Goal: Information Seeking & Learning: Learn about a topic

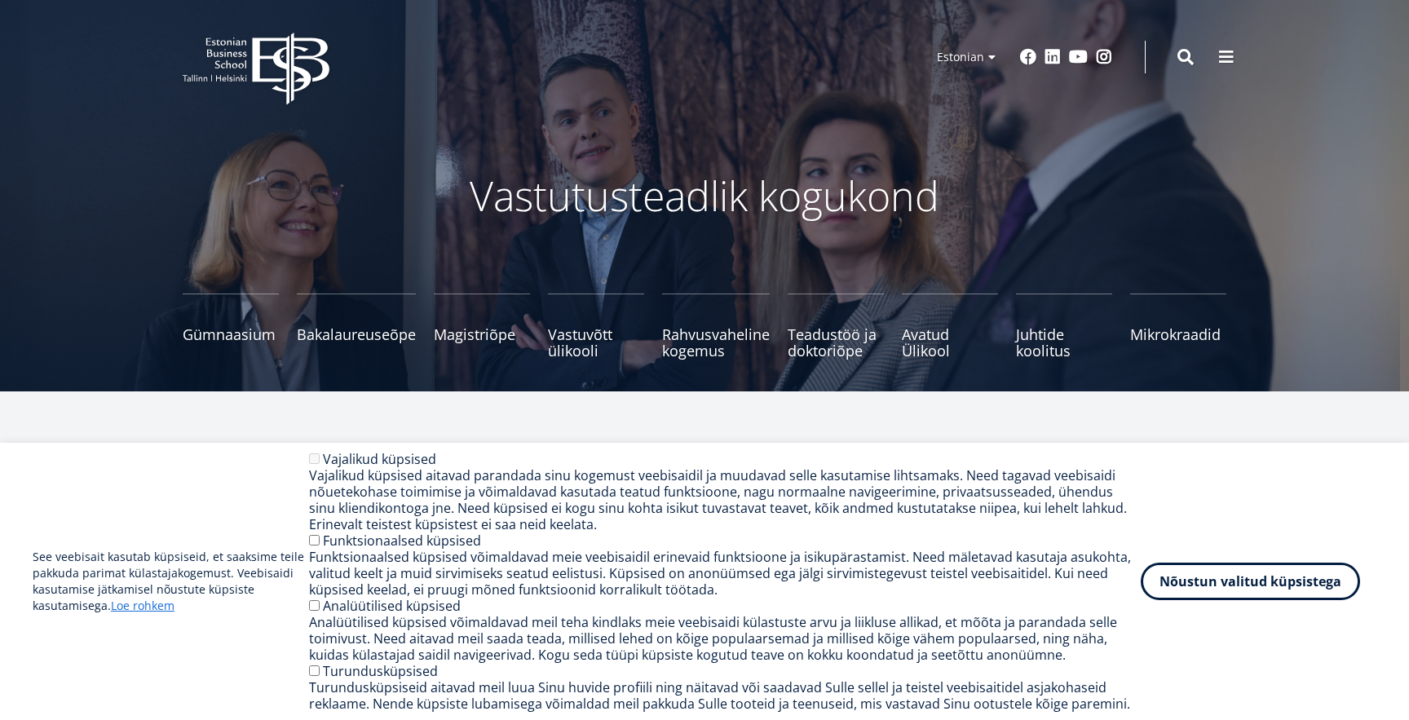
click at [267, 66] on icon "EBS Logo Created with Sketch." at bounding box center [256, 69] width 147 height 73
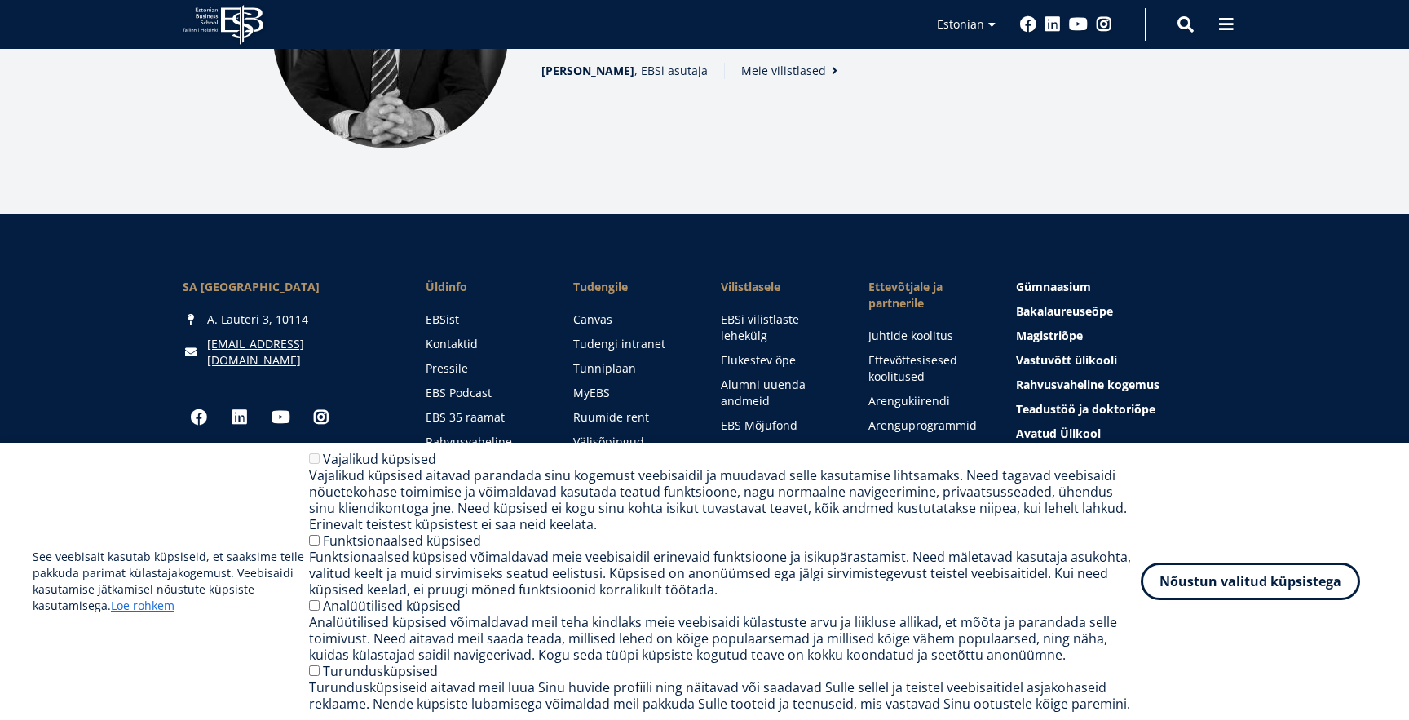
scroll to position [2273, 0]
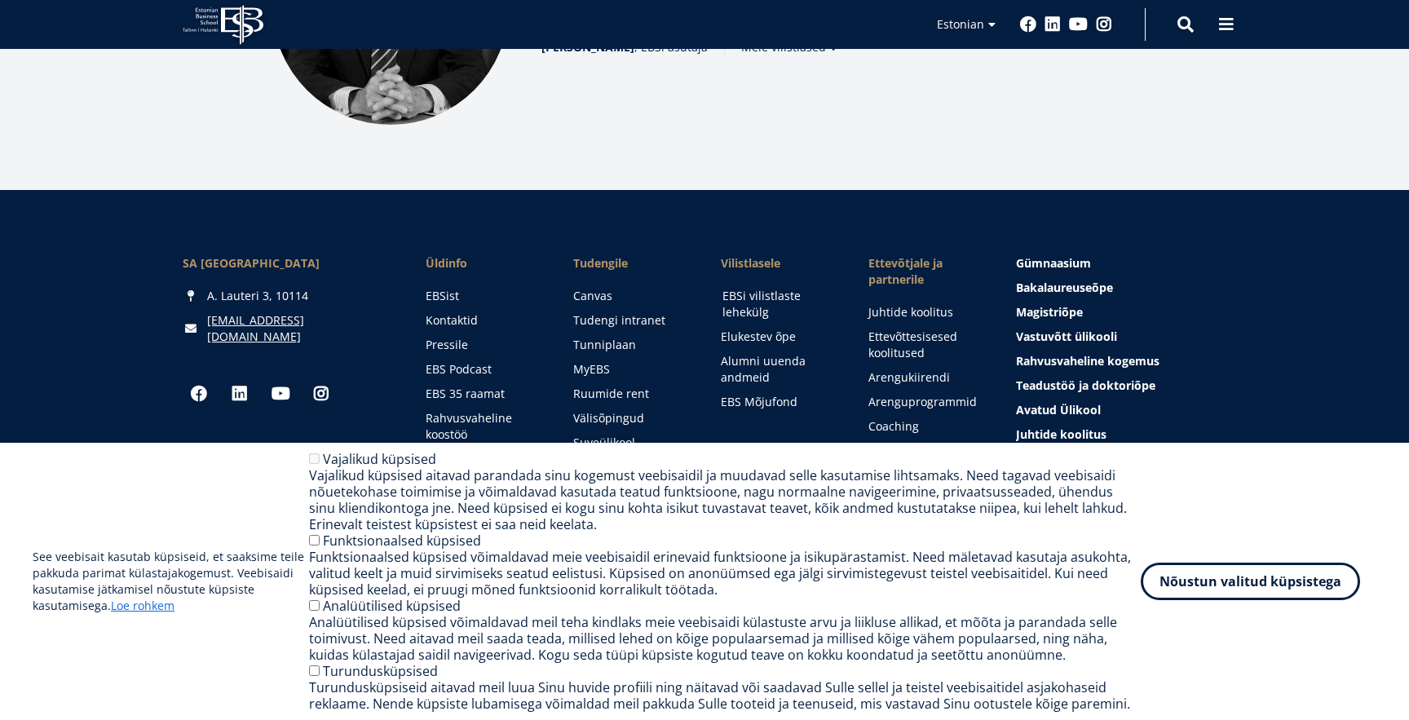
click at [754, 305] on link "EBSi vilistlaste lehekülg" at bounding box center [779, 304] width 115 height 33
click at [435, 288] on link "EBSist" at bounding box center [484, 296] width 115 height 16
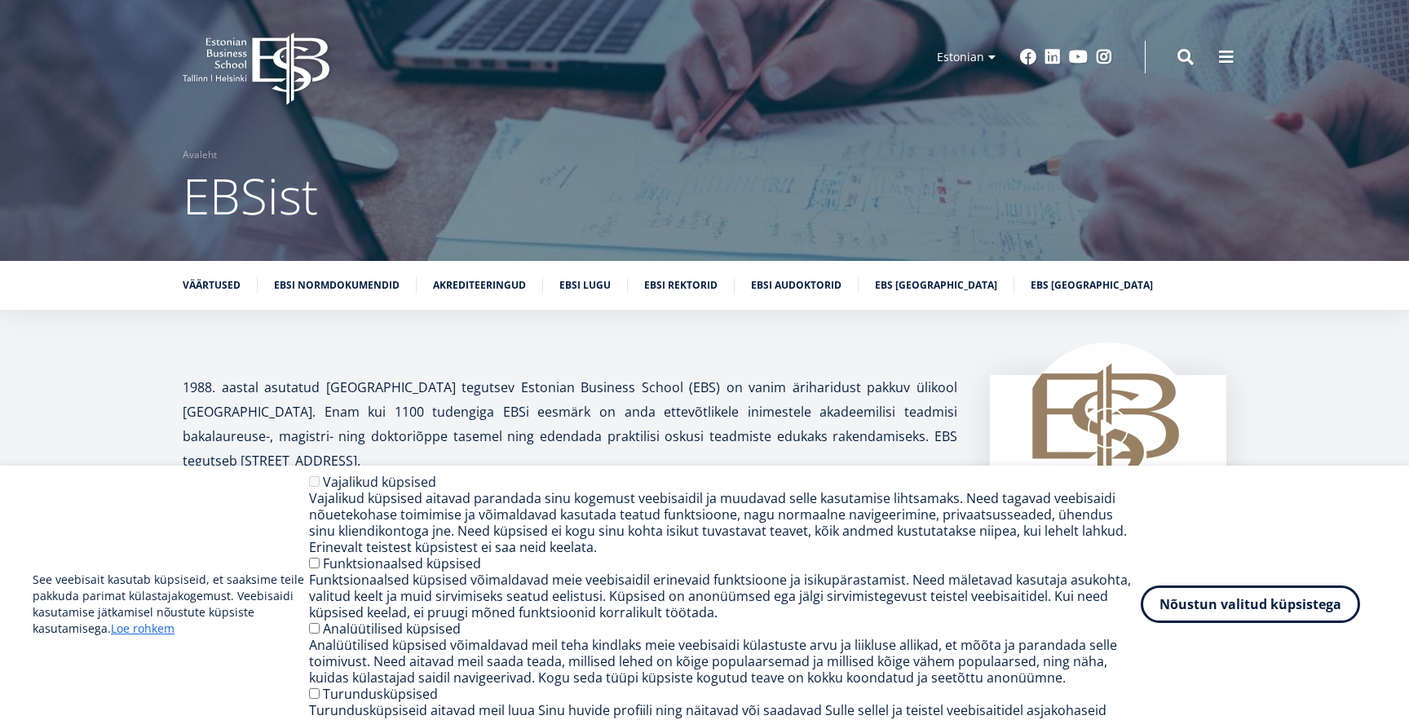
scroll to position [183, 0]
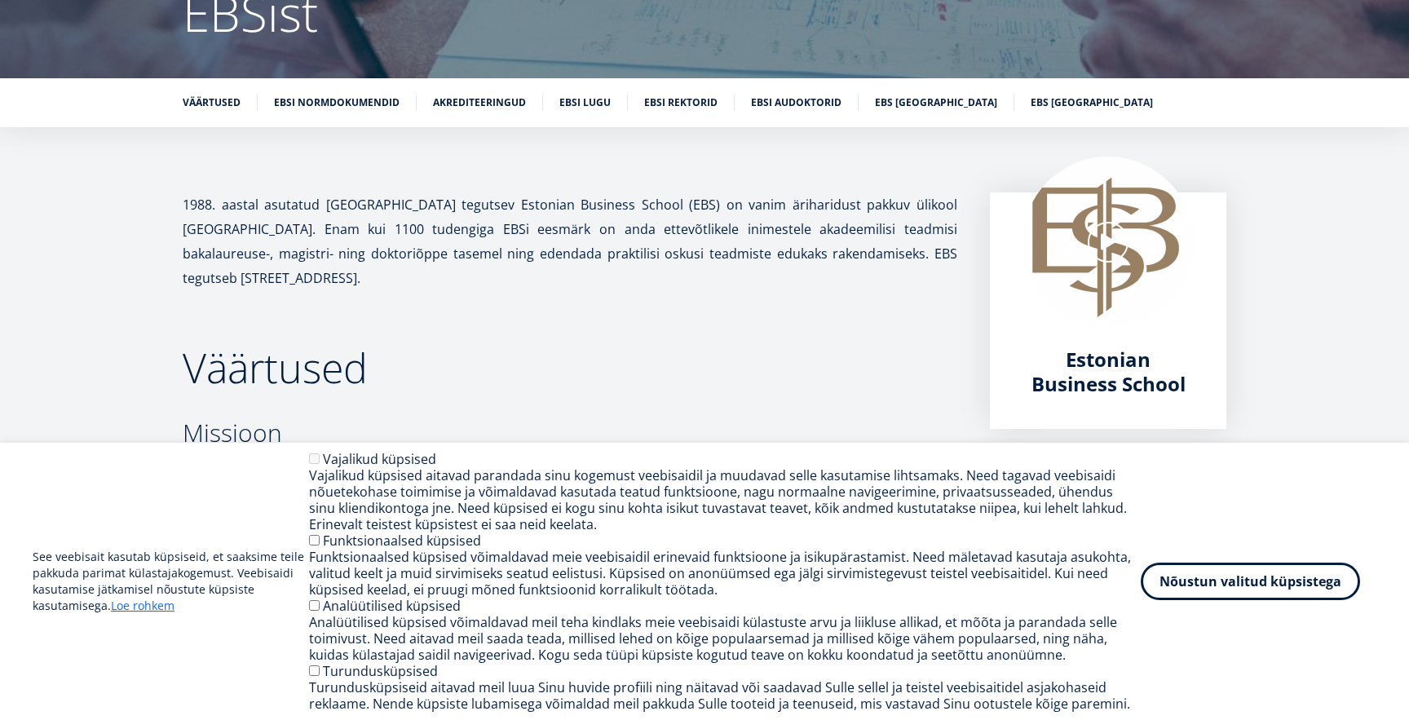
click at [1125, 253] on div at bounding box center [1108, 242] width 171 height 171
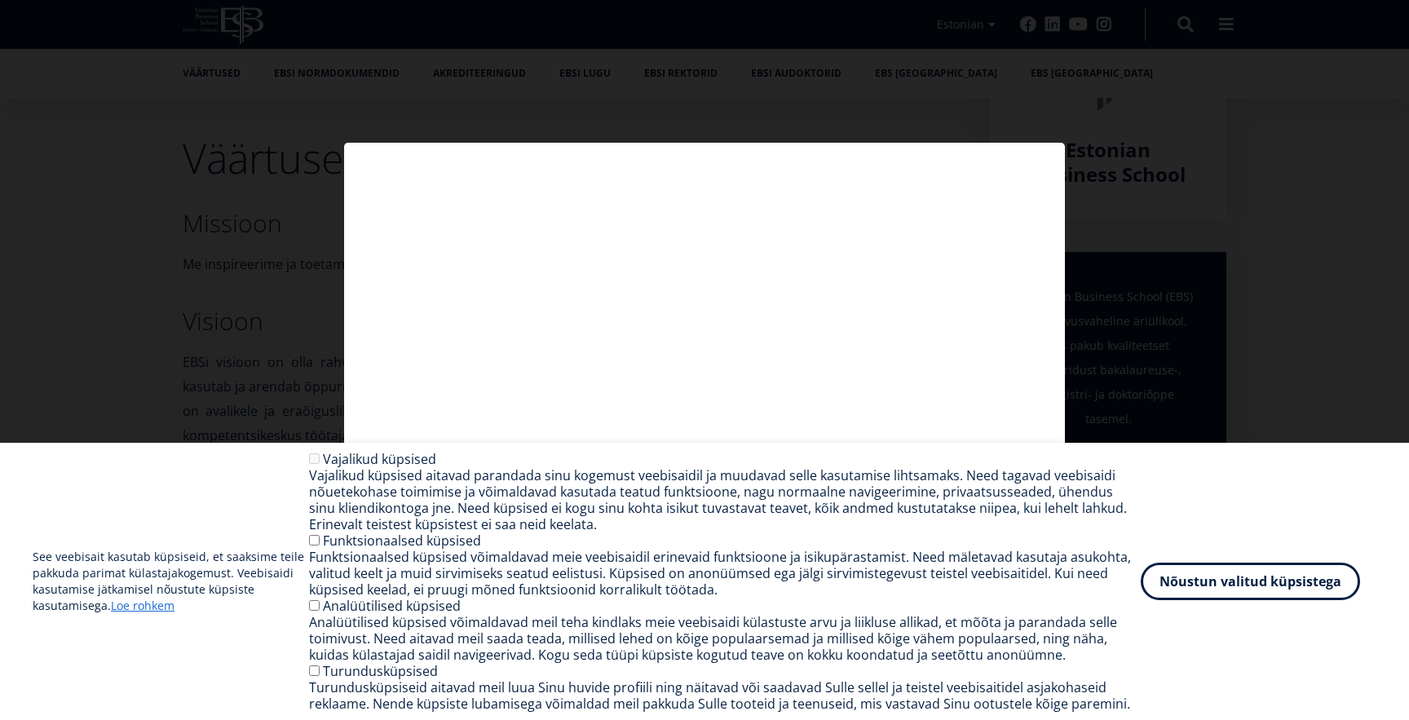
click at [1190, 211] on div at bounding box center [704, 360] width 1409 height 720
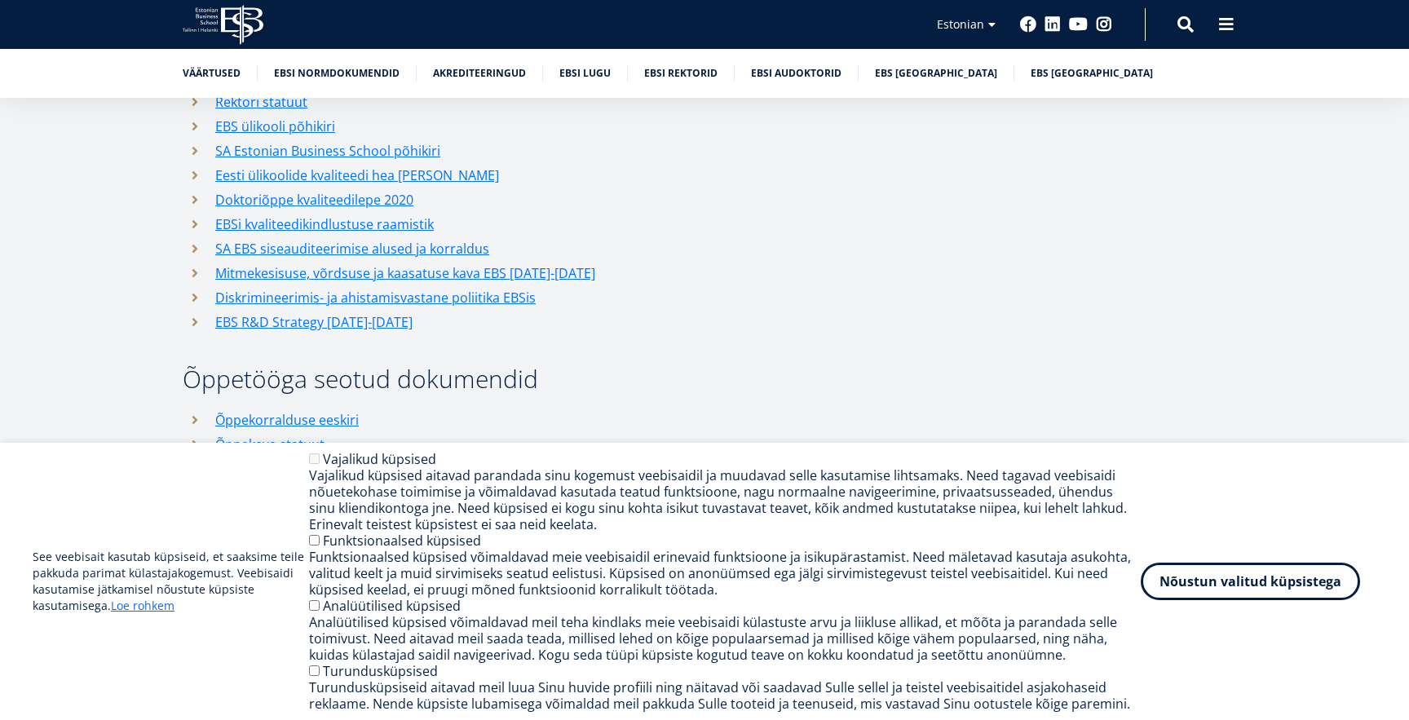
scroll to position [1977, 0]
click at [1188, 594] on button "Nõustun valitud küpsistega" at bounding box center [1250, 578] width 219 height 38
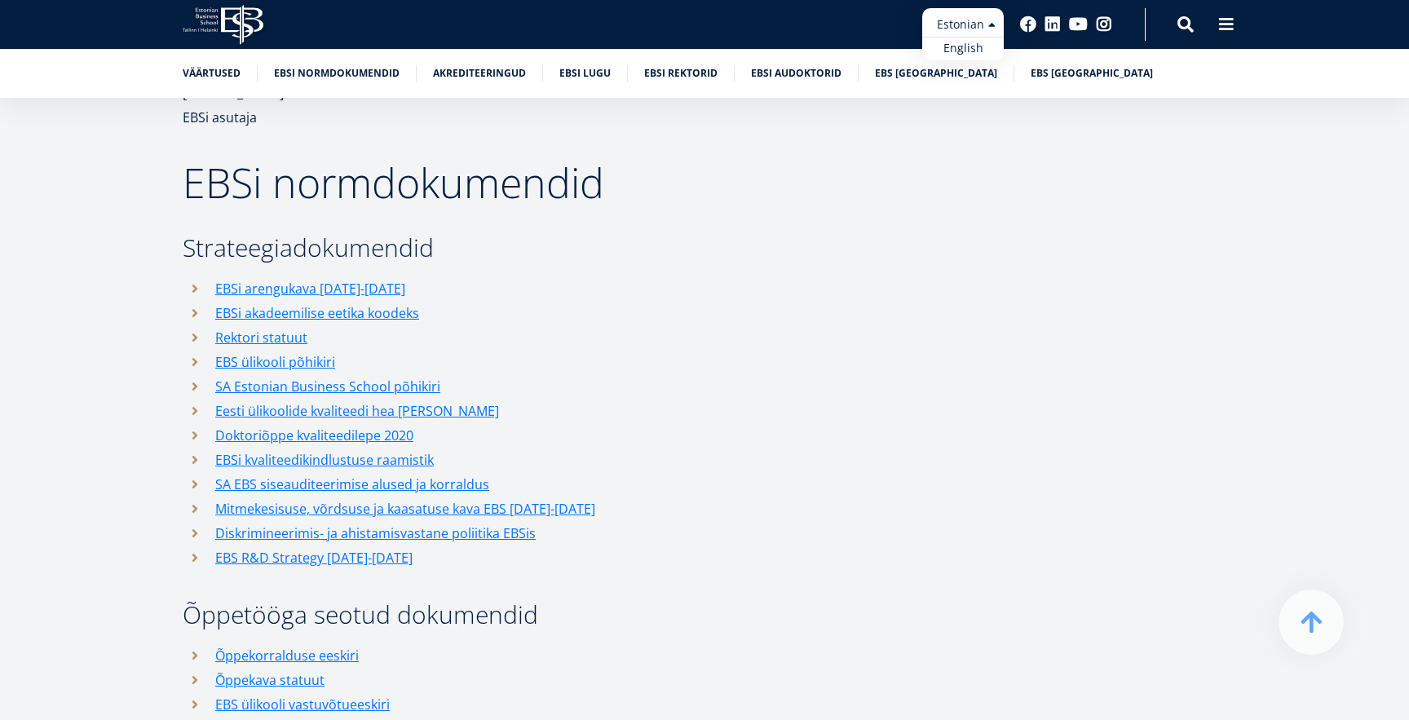
scroll to position [1583, 0]
